Goal: Transaction & Acquisition: Register for event/course

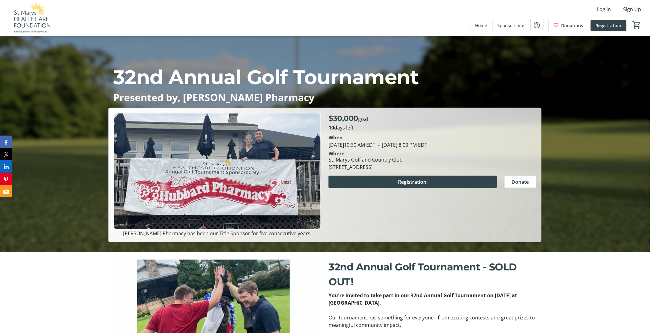
scroll to position [78, 0]
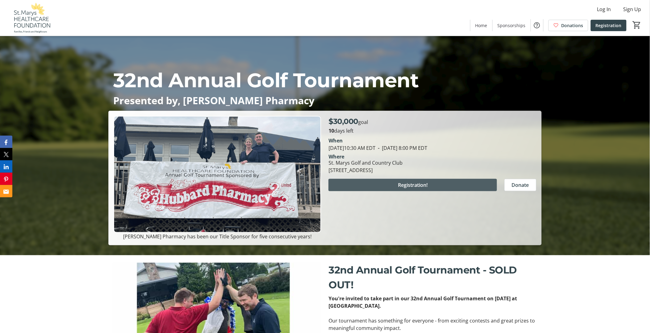
click at [416, 184] on span "Registration!" at bounding box center [413, 184] width 30 height 7
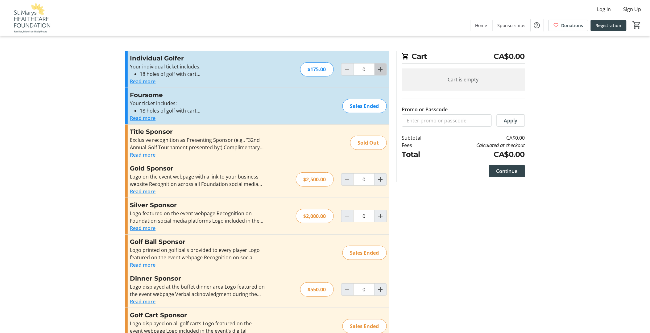
click at [381, 68] on mat-icon "Increment by one" at bounding box center [380, 69] width 7 height 7
type input "1"
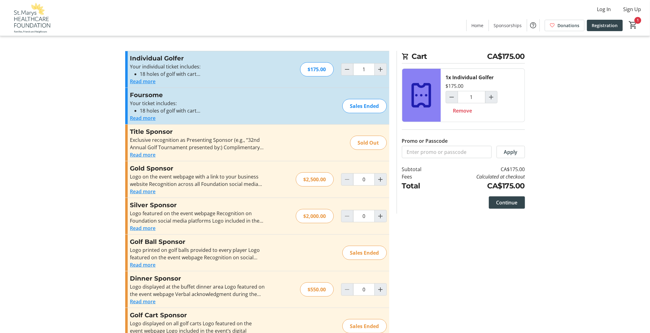
click at [319, 70] on div "$175.00" at bounding box center [317, 69] width 34 height 14
click at [514, 201] on span "Continue" at bounding box center [506, 202] width 21 height 7
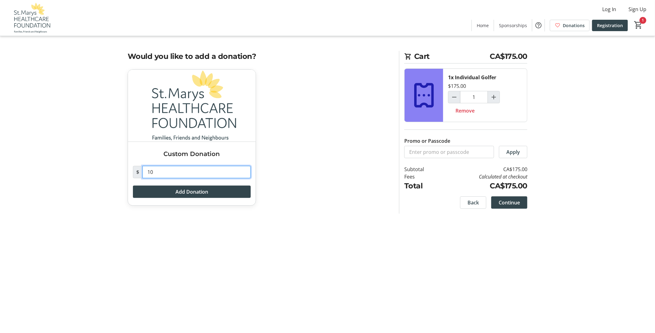
drag, startPoint x: 155, startPoint y: 171, endPoint x: 140, endPoint y: 170, distance: 15.5
click at [140, 170] on div "$ 10" at bounding box center [192, 172] width 118 height 12
type input "25"
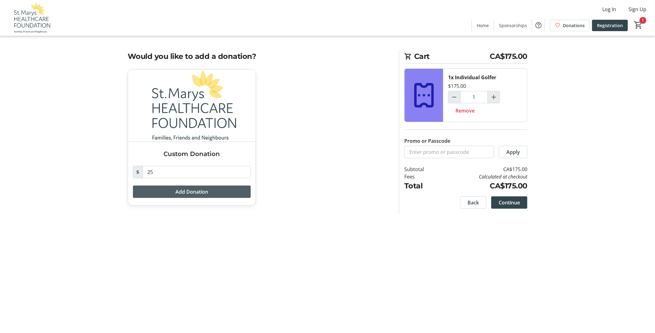
click at [197, 191] on span "Add Donation" at bounding box center [191, 191] width 33 height 7
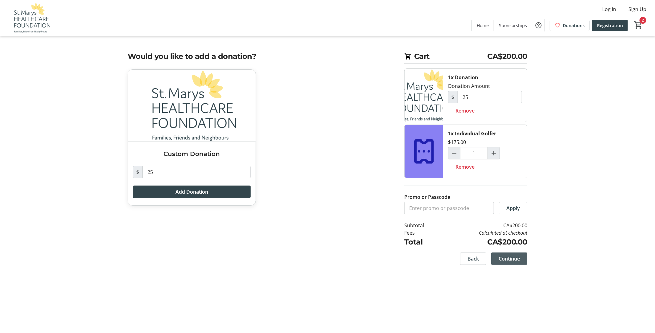
click at [520, 259] on span at bounding box center [509, 258] width 36 height 15
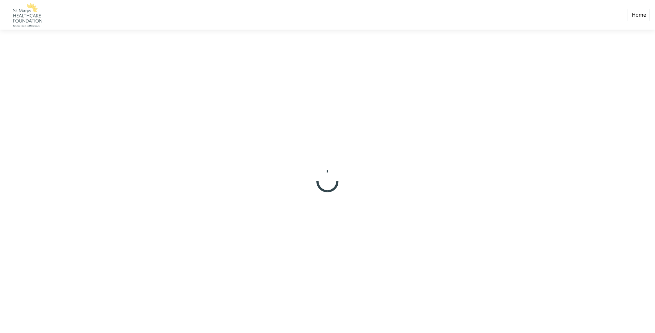
select select "CA"
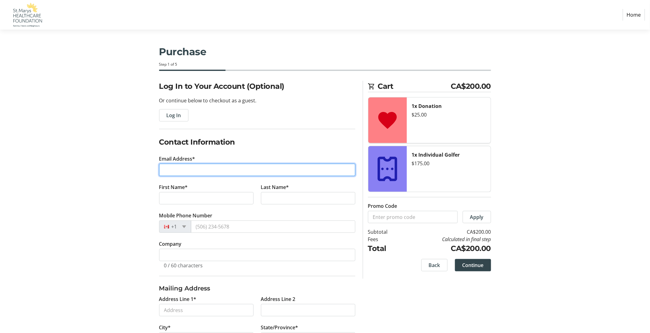
click at [177, 171] on input "Email Address*" at bounding box center [257, 170] width 196 height 12
type input "[EMAIL_ADDRESS][PERSON_NAME][DOMAIN_NAME]"
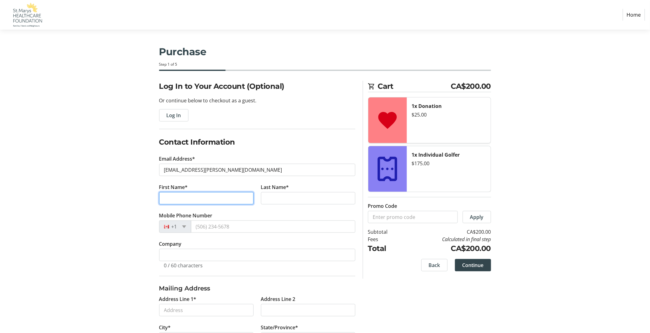
type input "Tamar"
type input "[PERSON_NAME]"
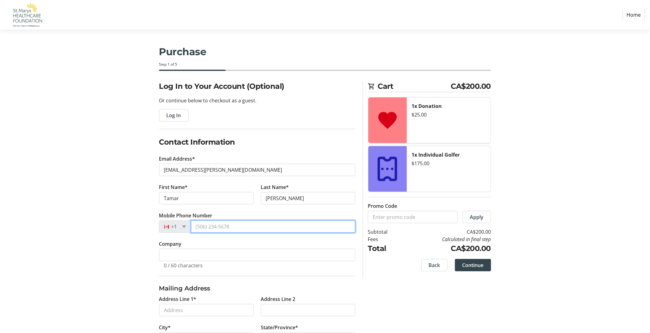
type input "[PHONE_NUMBER]"
type input "N5A 5R8"
click at [133, 199] on div "Log In to Your Account (Optional) Or continue below to checkout as a guest. Log…" at bounding box center [325, 307] width 407 height 452
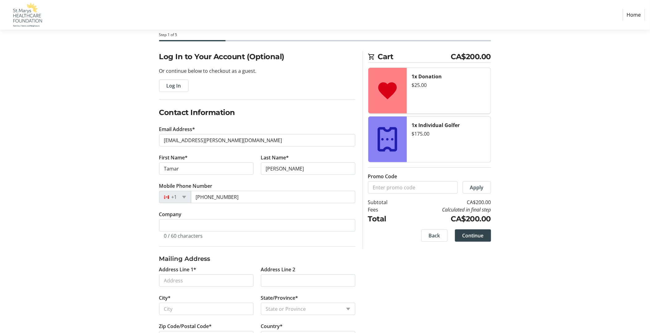
scroll to position [68, 0]
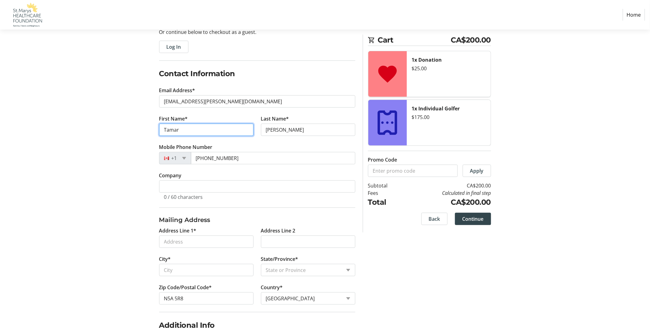
drag, startPoint x: 188, startPoint y: 131, endPoint x: 144, endPoint y: 130, distance: 43.2
click at [145, 130] on div "Log In to Your Account (Optional) Or continue below to checkout as a guest. Log…" at bounding box center [325, 238] width 407 height 452
type input "[PERSON_NAME]"
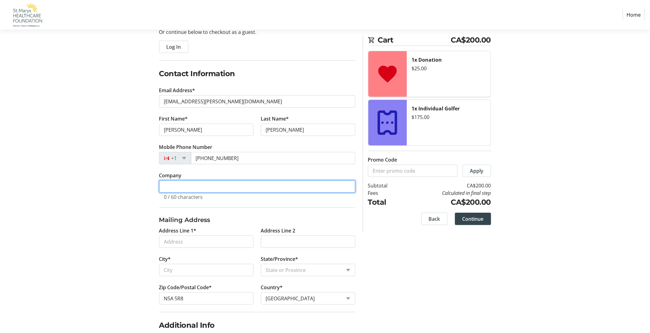
click at [171, 185] on input "Company" at bounding box center [257, 186] width 196 height 12
type input "Huron Perth Healthcare Alliance"
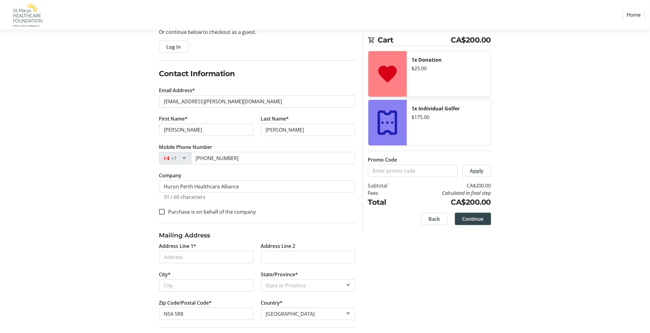
click at [121, 204] on section "Purchase Step 1 of 5 Cart CA$200.00 1x Donation $25.00 1x Individual Golfer $17…" at bounding box center [325, 220] width 650 height 518
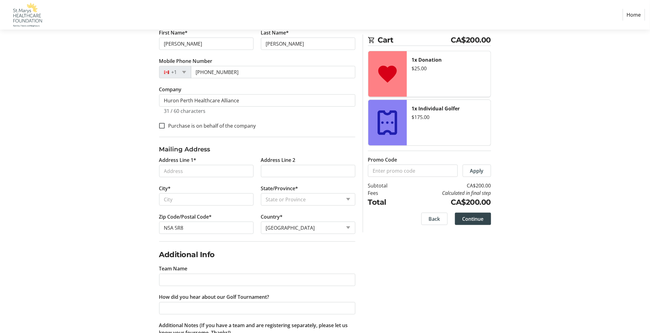
scroll to position [171, 0]
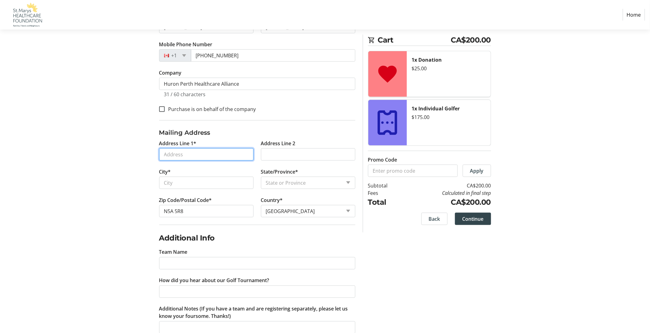
click at [179, 154] on input "Address Line 1*" at bounding box center [206, 154] width 94 height 12
type input "[STREET_ADDRESS][PERSON_NAME]"
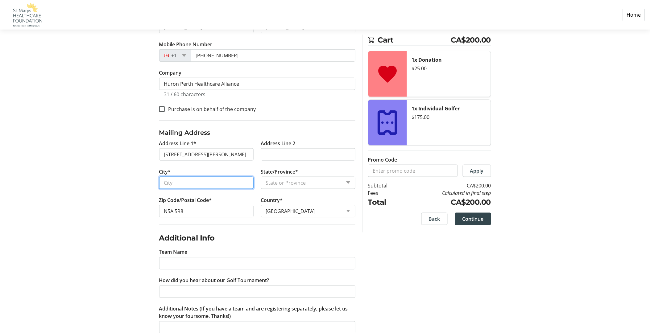
type input "[GEOGRAPHIC_DATA]"
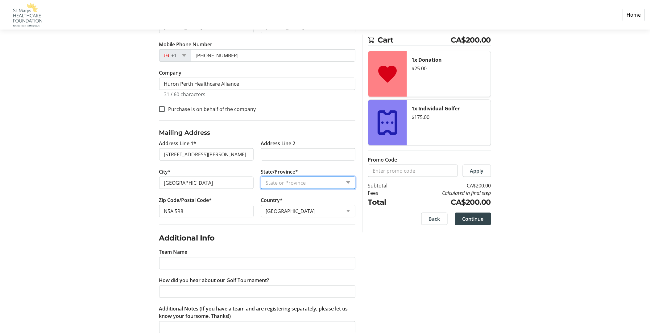
select select "ON"
click at [143, 169] on div "Log In to Your Account (Optional) Or continue below to checkout as a guest. Log…" at bounding box center [325, 143] width 407 height 467
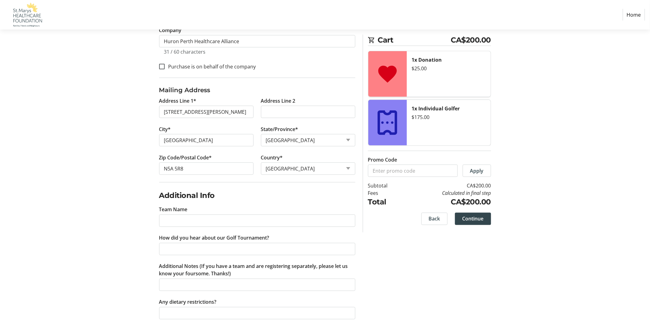
scroll to position [215, 0]
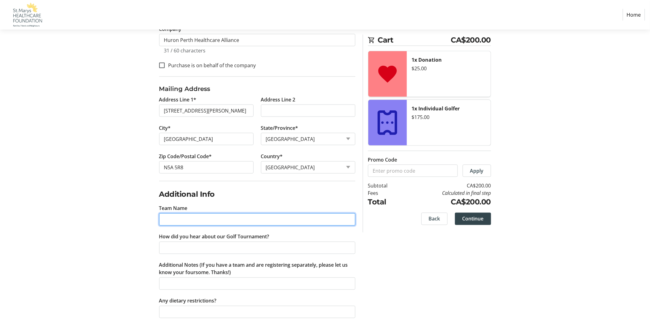
click at [176, 219] on input "Team Name" at bounding box center [257, 219] width 196 height 12
type input "[PERSON_NAME]' Team"
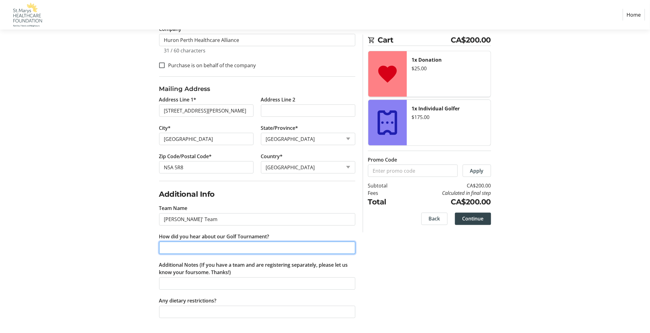
click at [170, 249] on input "How did you hear about our Golf Tournament?" at bounding box center [257, 248] width 196 height 12
type input "St Marys Healthcare Foundation"
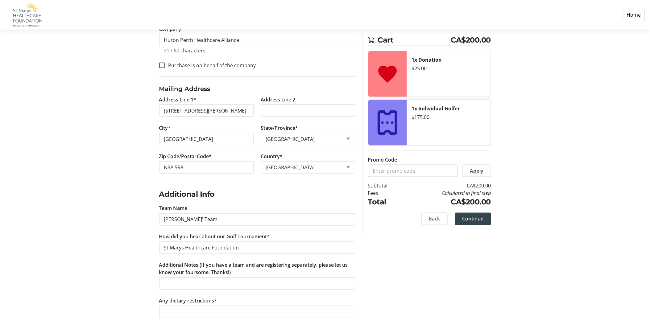
click at [130, 259] on div "Log In to Your Account (Optional) Or continue below to checkout as a guest. Log…" at bounding box center [325, 99] width 407 height 467
drag, startPoint x: 223, startPoint y: 220, endPoint x: 144, endPoint y: 215, distance: 79.7
click at [144, 215] on div "Log In to Your Account (Optional) Or continue below to checkout as a guest. Log…" at bounding box center [325, 99] width 407 height 467
click at [175, 282] on input "Additional Notes (If you have a team and are registering separately, please let…" at bounding box center [257, 284] width 196 height 12
paste input "[PERSON_NAME]' Team"
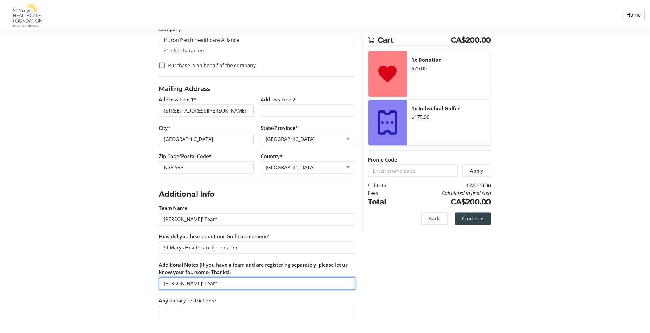
type input "[PERSON_NAME]' Team"
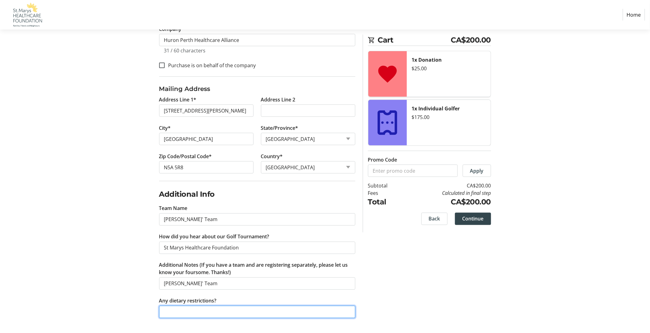
click at [177, 313] on input "Any dietary restrictions?" at bounding box center [257, 312] width 196 height 12
type input "none"
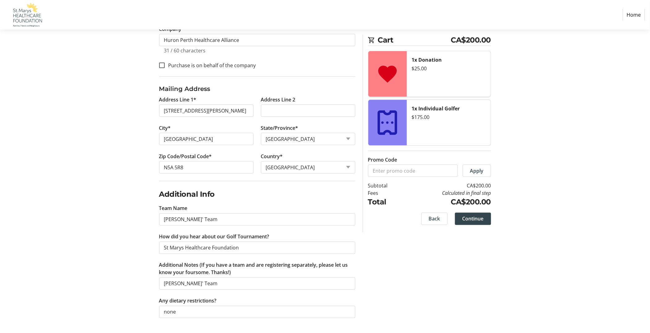
click at [446, 274] on div "Log In to Your Account (Optional) Or continue below to checkout as a guest. Log…" at bounding box center [325, 99] width 407 height 467
drag, startPoint x: 480, startPoint y: 221, endPoint x: 545, endPoint y: 284, distance: 90.8
click at [545, 284] on section "Purchase Step 1 of 5 Cart CA$200.00 1x Donation $25.00 1x Individual Golfer $17…" at bounding box center [325, 74] width 650 height 518
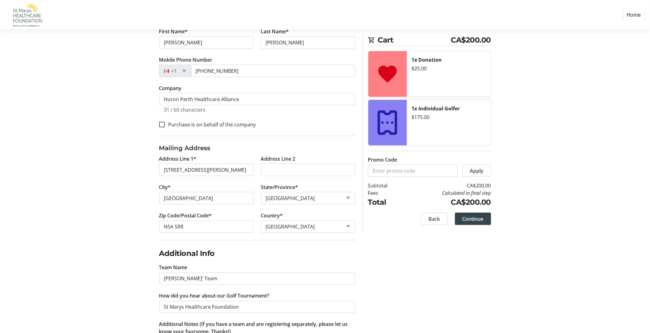
scroll to position [113, 0]
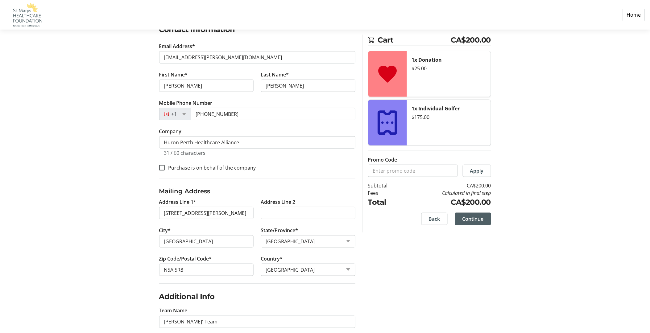
click at [475, 221] on span "Continue" at bounding box center [472, 218] width 21 height 7
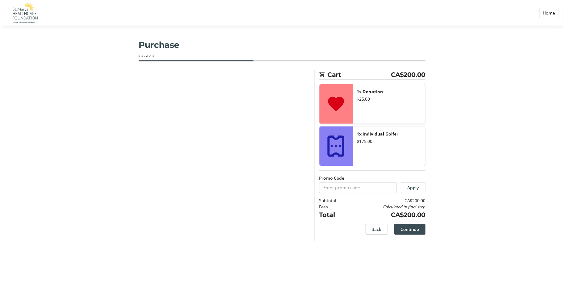
scroll to position [0, 0]
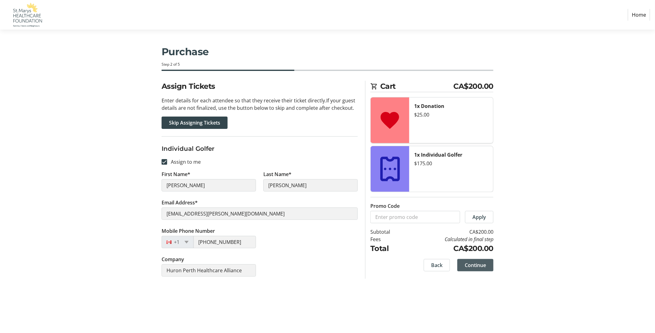
click at [481, 264] on span "Continue" at bounding box center [475, 265] width 21 height 7
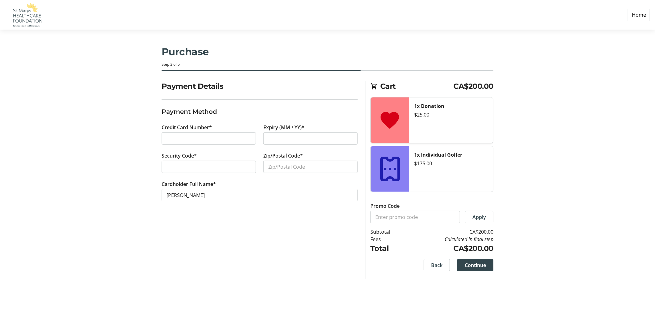
click at [196, 171] on div at bounding box center [209, 167] width 94 height 12
click at [274, 166] on input "Zip/Postal Code*" at bounding box center [310, 167] width 94 height 12
type input "N5A5R8"
click at [220, 195] on input "[PERSON_NAME]" at bounding box center [260, 195] width 196 height 12
click at [291, 259] on div "Payment Details Payment Method Credit Card Number* Expiry (MM / YY)* Security C…" at bounding box center [260, 180] width 204 height 198
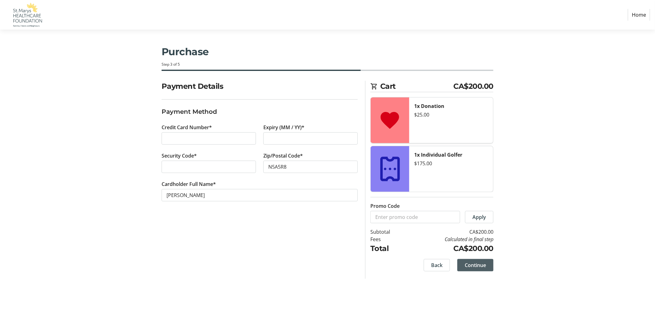
click at [481, 266] on span "Continue" at bounding box center [475, 265] width 21 height 7
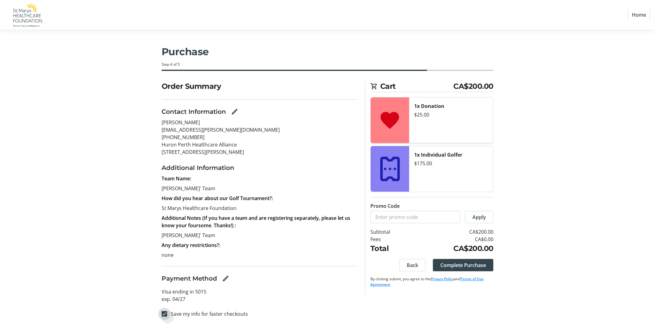
click at [166, 315] on input "Save my info for faster checkouts" at bounding box center [165, 314] width 6 height 6
checkbox input "false"
click at [486, 264] on span at bounding box center [463, 265] width 60 height 15
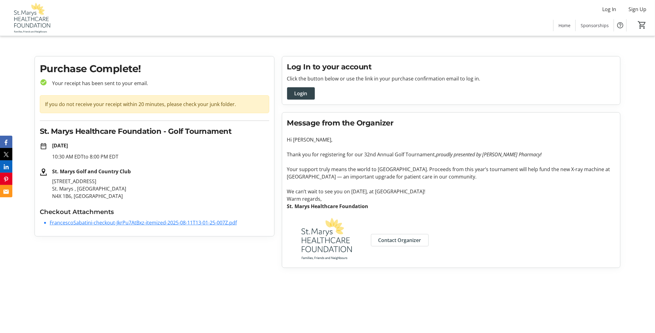
click at [165, 223] on link "FrancescoSabatini-checkout-JkrPu7AtBxz-itemized-2025-08-11T13-01-25-007Z.pdf" at bounding box center [143, 222] width 187 height 7
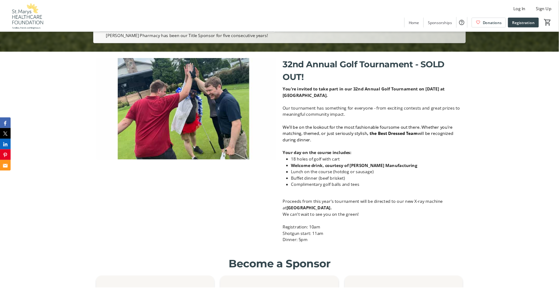
scroll to position [343, 0]
